Goal: Information Seeking & Learning: Learn about a topic

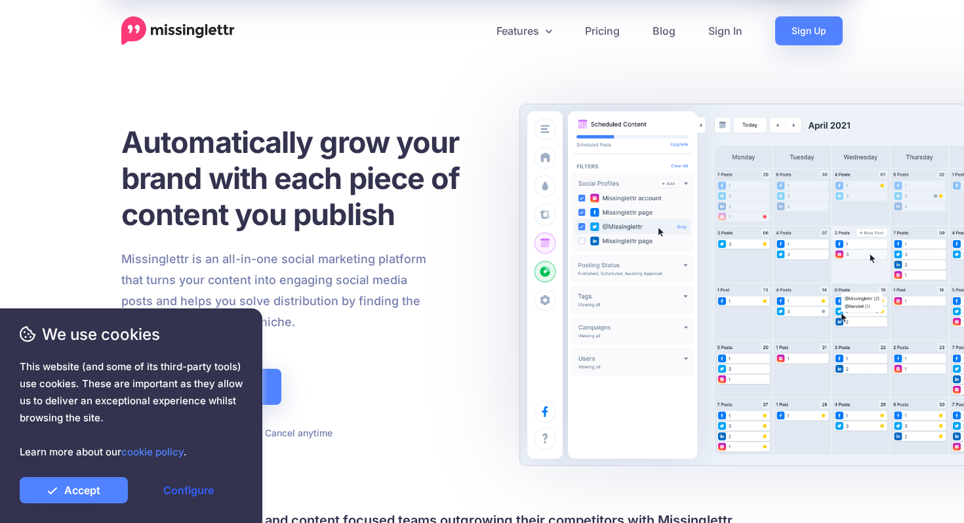
click at [190, 484] on link "Configure" at bounding box center [188, 490] width 108 height 26
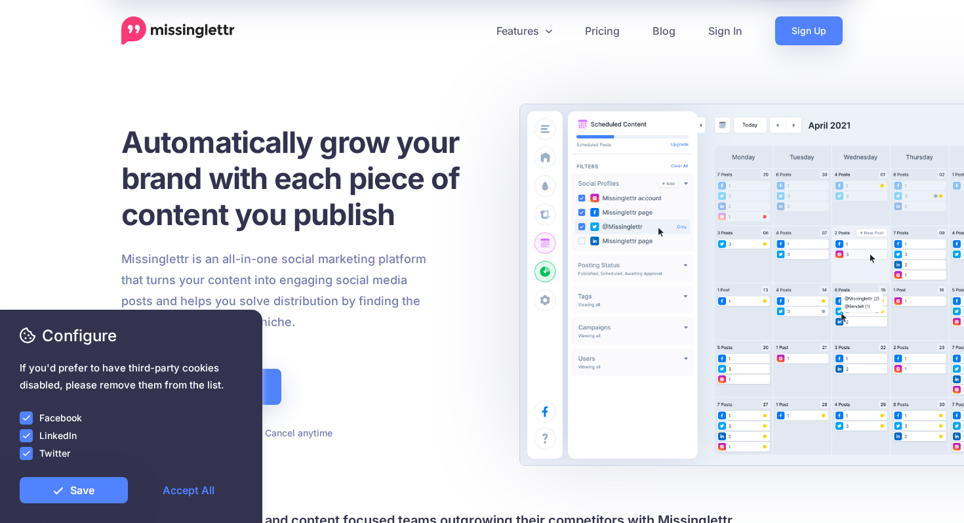
click at [26, 418] on ins at bounding box center [26, 417] width 13 height 13
click at [26, 430] on ins at bounding box center [26, 435] width 13 height 13
click at [26, 449] on ins at bounding box center [26, 453] width 13 height 13
click at [106, 498] on link "Save" at bounding box center [74, 490] width 108 height 26
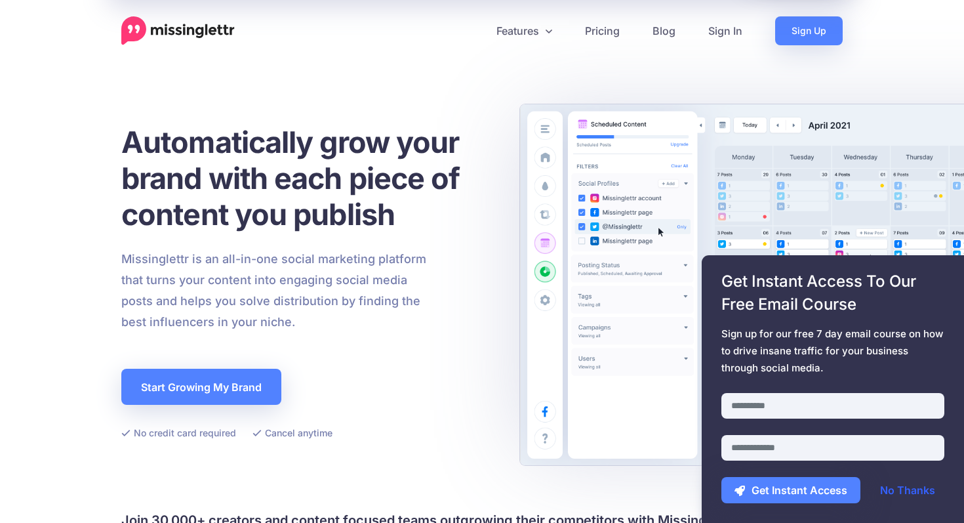
click at [887, 487] on link "No Thanks" at bounding box center [907, 490] width 81 height 26
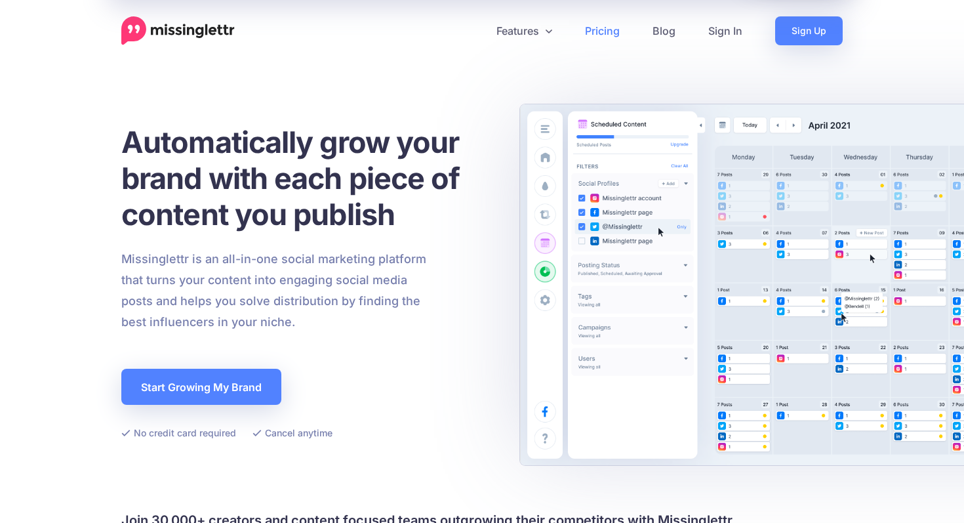
click at [612, 30] on link "Pricing" at bounding box center [603, 30] width 68 height 29
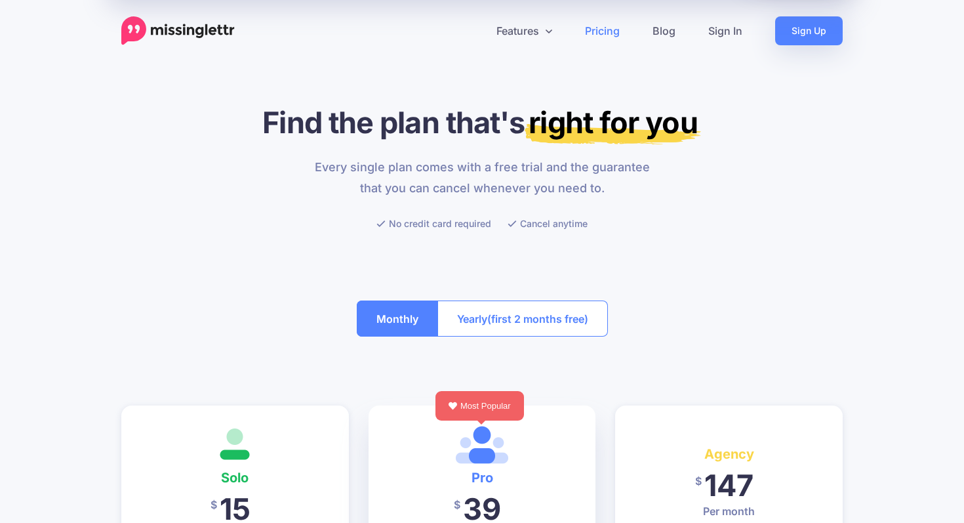
click at [191, 30] on img at bounding box center [177, 30] width 113 height 29
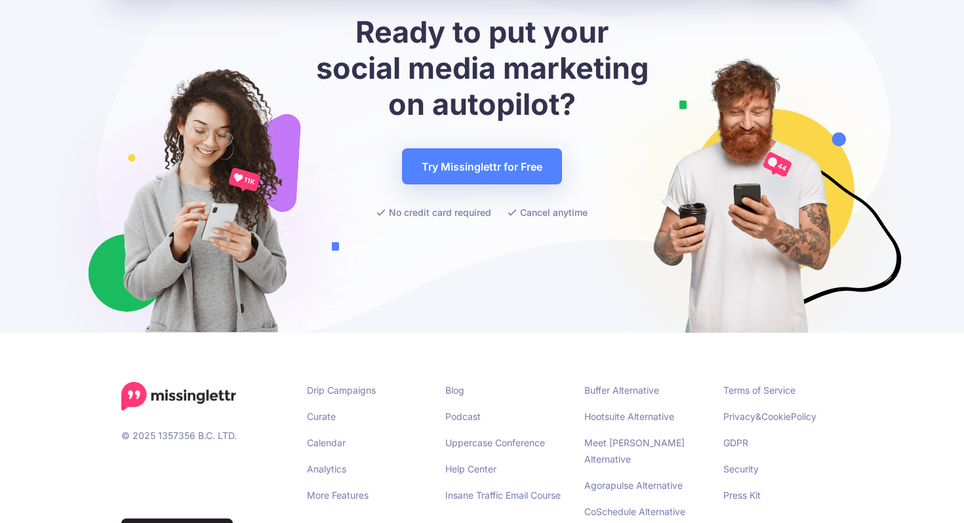
scroll to position [5115, 0]
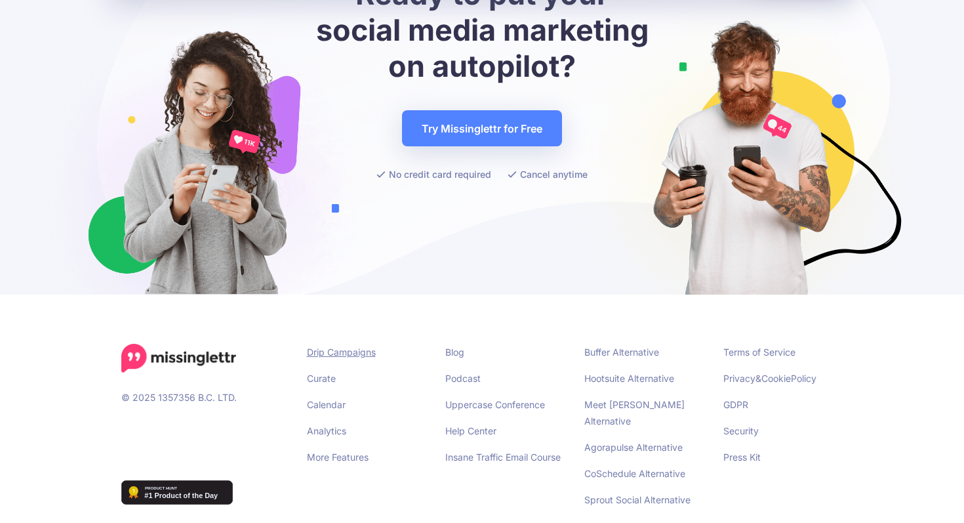
click at [332, 346] on link "Drip Campaigns" at bounding box center [341, 351] width 69 height 11
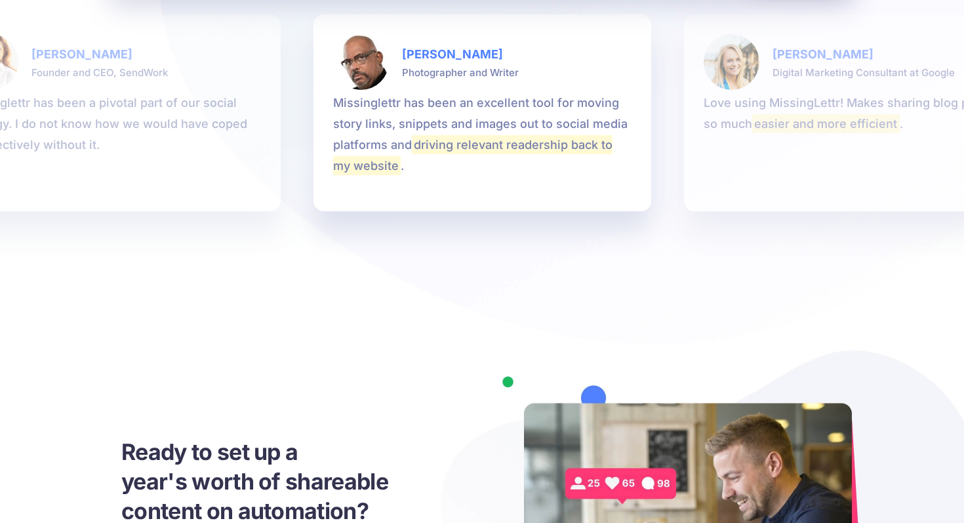
scroll to position [2973, 0]
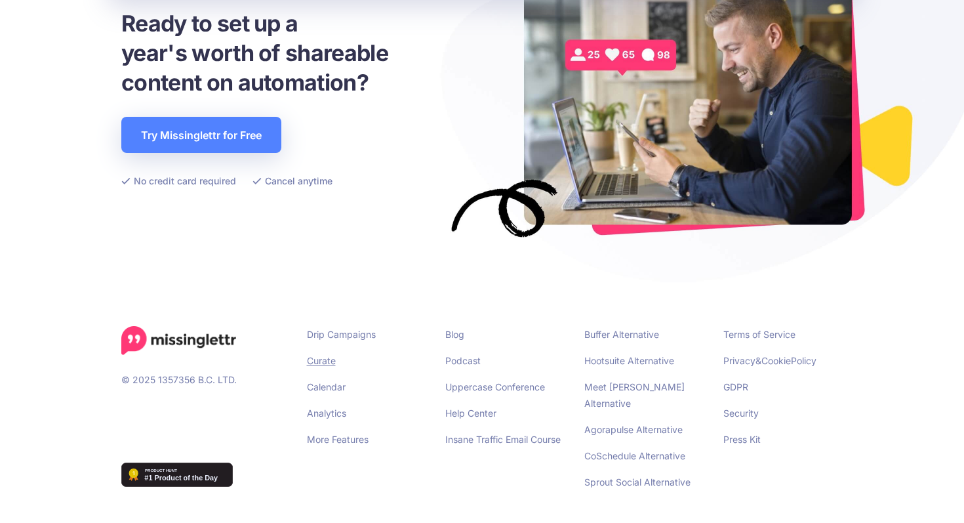
click at [323, 363] on link "Curate" at bounding box center [321, 360] width 29 height 11
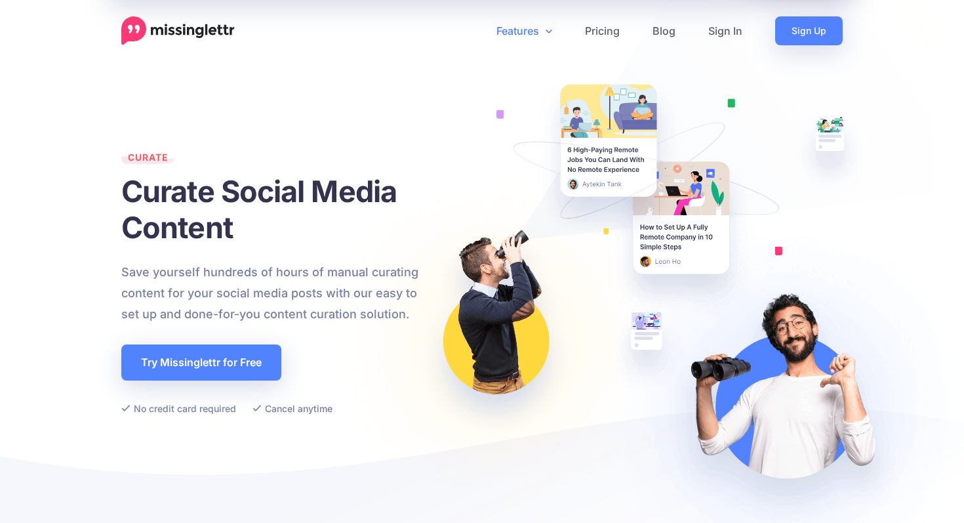
scroll to position [2, 0]
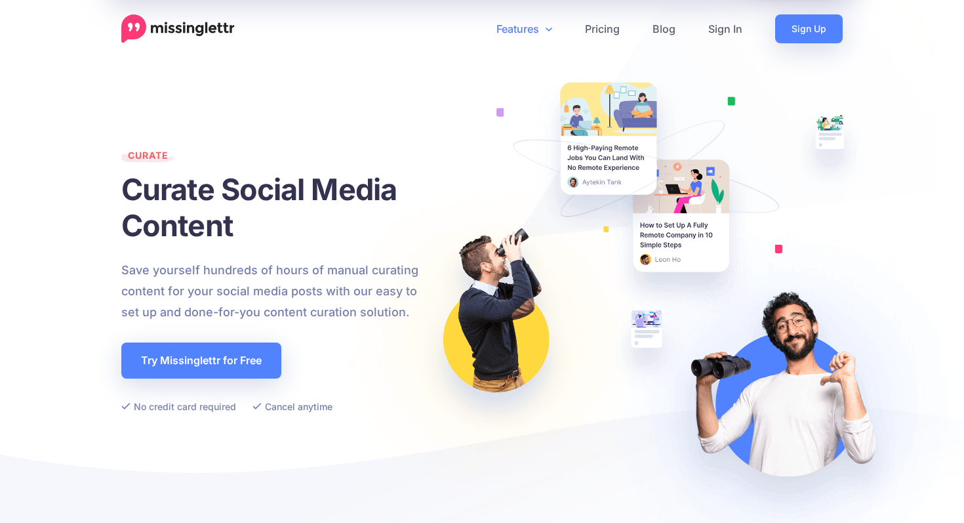
click at [527, 27] on link "Features" at bounding box center [524, 28] width 89 height 29
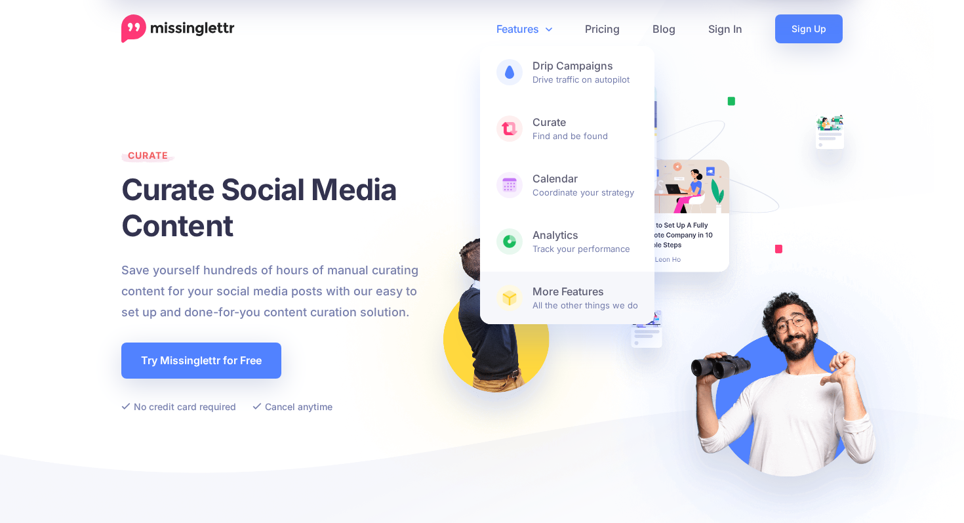
click at [567, 308] on span "More Features All the other things we do" at bounding box center [586, 298] width 106 height 26
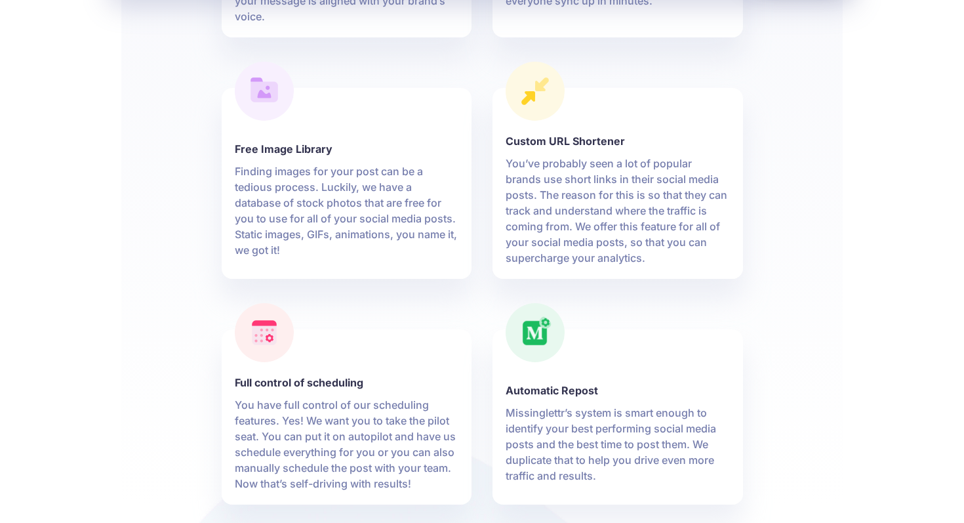
scroll to position [798, 0]
